Goal: Navigation & Orientation: Find specific page/section

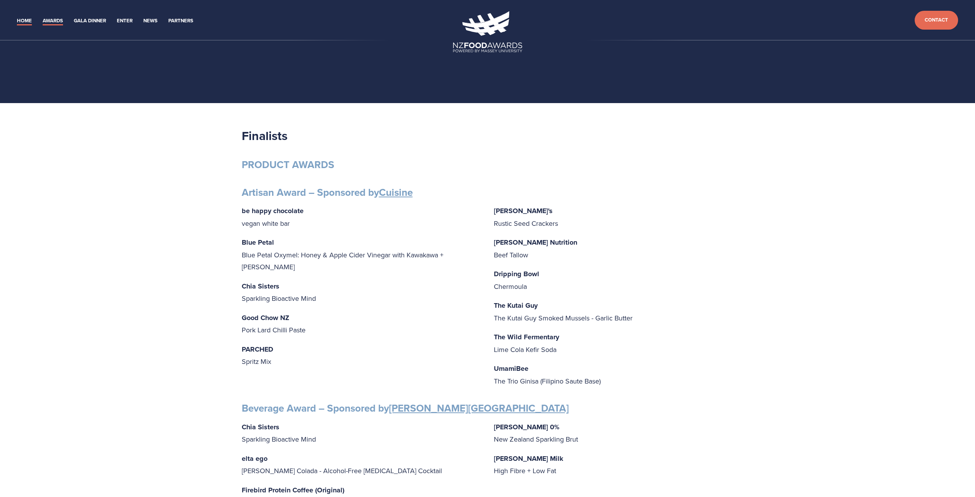
click at [25, 18] on link "Home" at bounding box center [24, 21] width 15 height 9
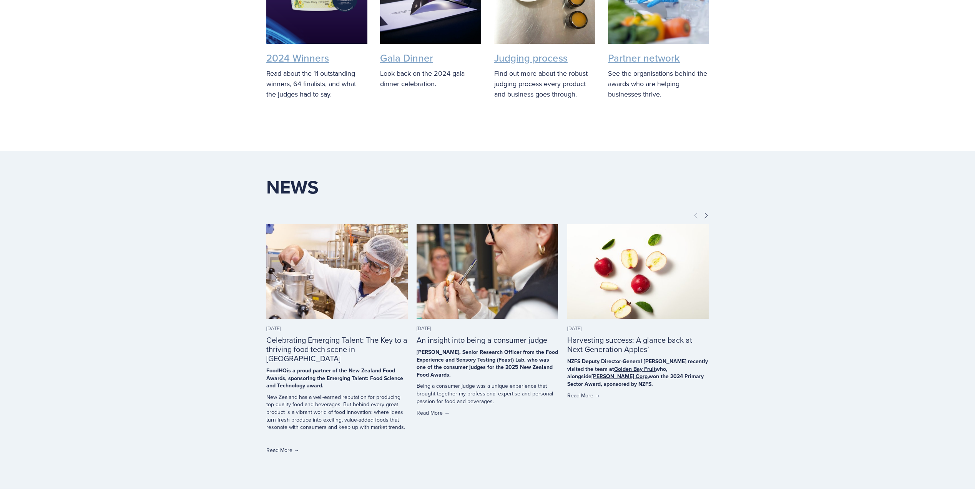
scroll to position [2158, 0]
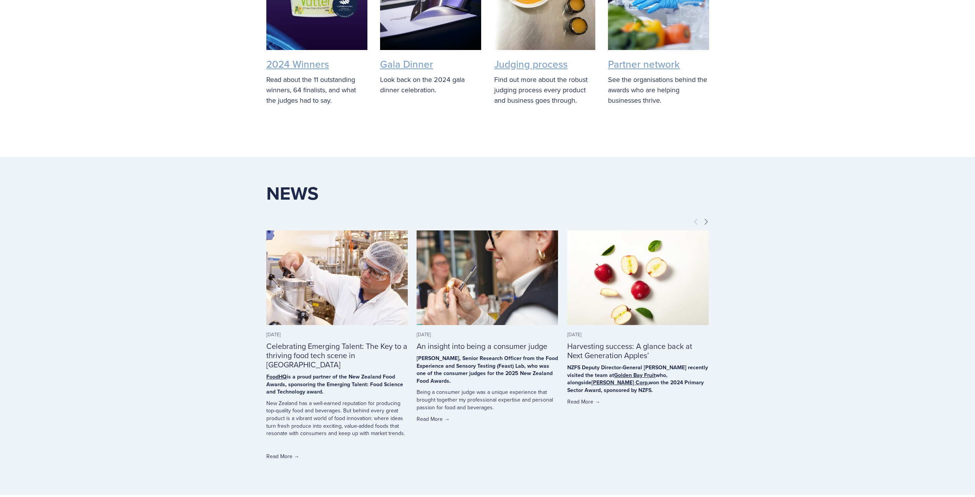
click at [703, 218] on span "Next" at bounding box center [706, 221] width 6 height 7
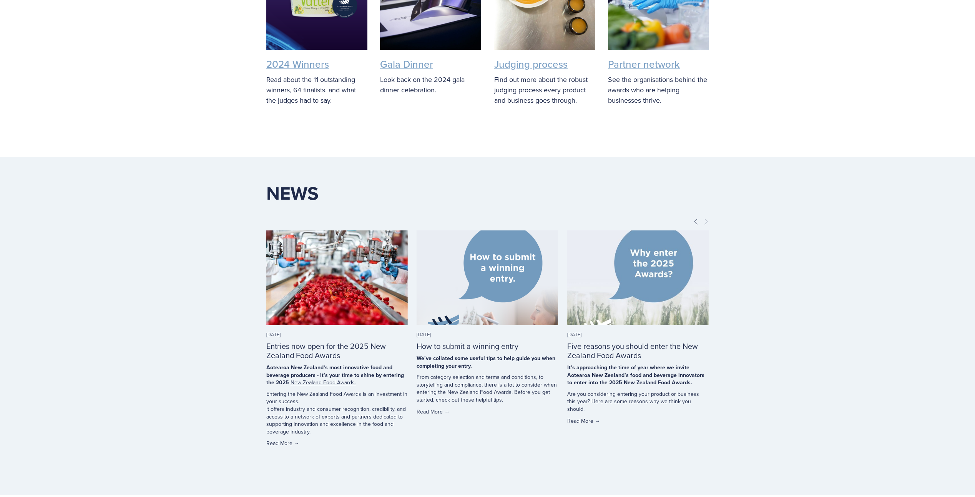
click at [698, 218] on span "Previous" at bounding box center [696, 221] width 6 height 7
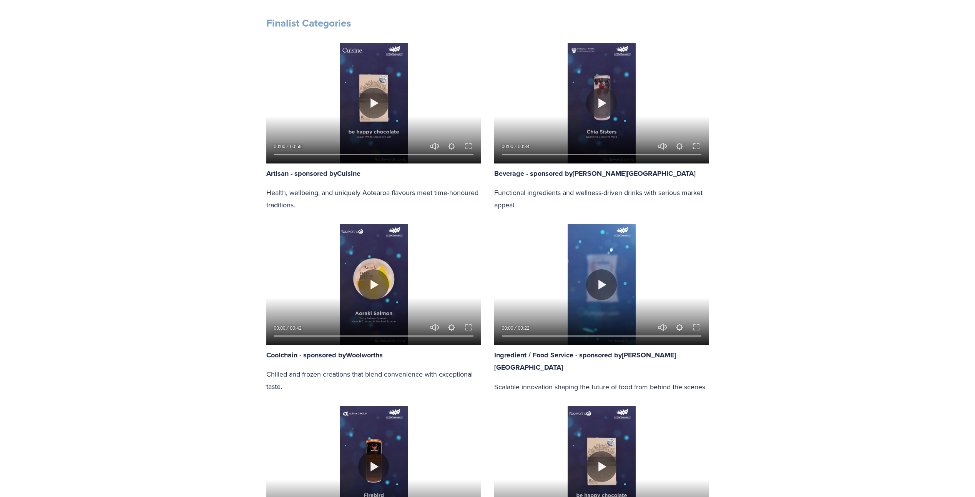
scroll to position [351, 0]
